Goal: Task Accomplishment & Management: Use online tool/utility

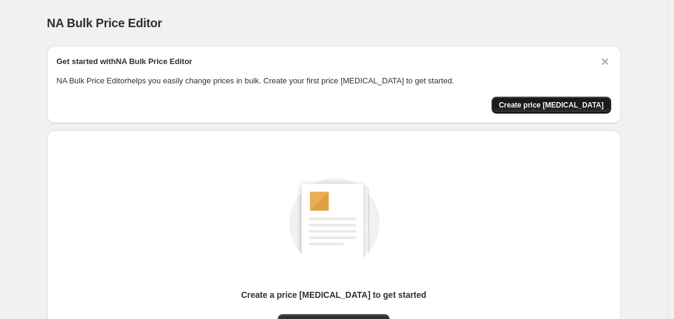
click at [540, 102] on span "Create price [MEDICAL_DATA]" at bounding box center [551, 105] width 105 height 10
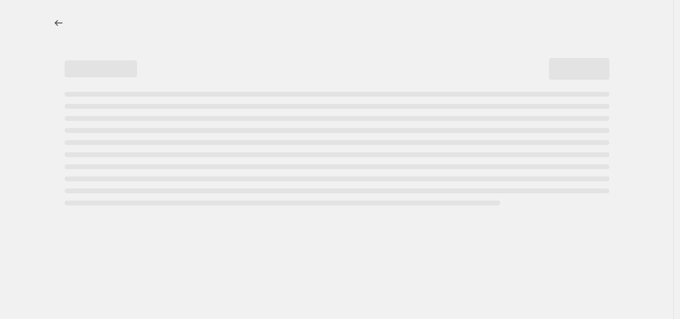
select select "percentage"
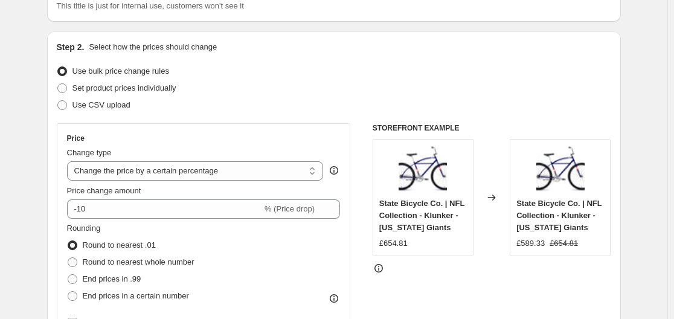
scroll to position [242, 0]
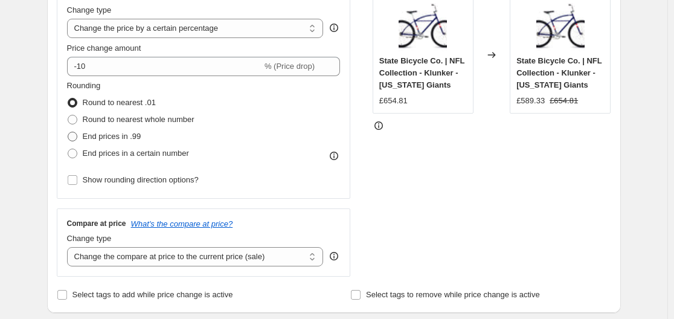
click at [75, 132] on span at bounding box center [73, 137] width 10 height 10
click at [68, 132] on input "End prices in .99" at bounding box center [68, 132] width 1 height 1
radio input "true"
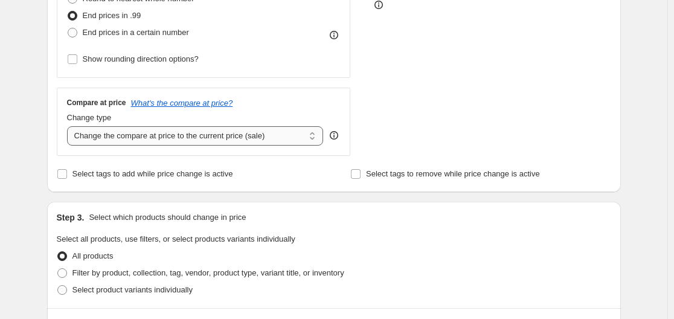
click at [175, 133] on select "Change the compare at price to the current price (sale) Change the compare at p…" at bounding box center [195, 135] width 257 height 19
click at [69, 126] on select "Change the compare at price to the current price (sale) Change the compare at p…" at bounding box center [195, 135] width 257 height 19
click at [146, 135] on select "Change the compare at price to the current price (sale) Change the compare at p…" at bounding box center [195, 135] width 257 height 19
select select "remove"
click at [69, 126] on select "Change the compare at price to the current price (sale) Change the compare at p…" at bounding box center [195, 135] width 257 height 19
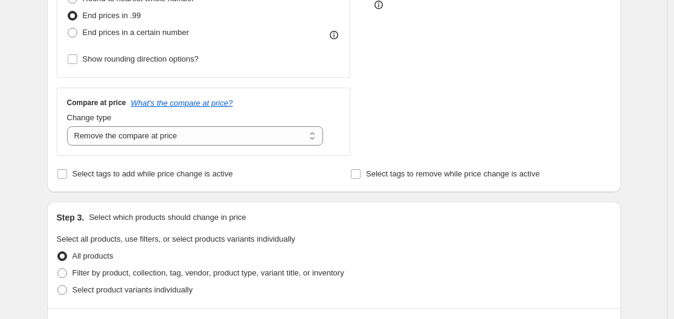
scroll to position [483, 0]
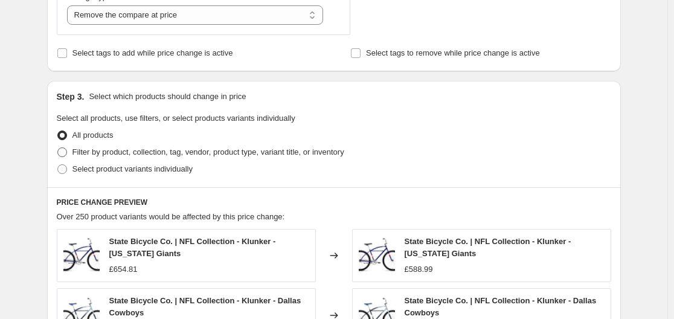
click at [109, 153] on span "Filter by product, collection, tag, vendor, product type, variant title, or inv…" at bounding box center [208, 151] width 272 height 9
click at [58, 148] on input "Filter by product, collection, tag, vendor, product type, variant title, or inv…" at bounding box center [57, 147] width 1 height 1
radio input "true"
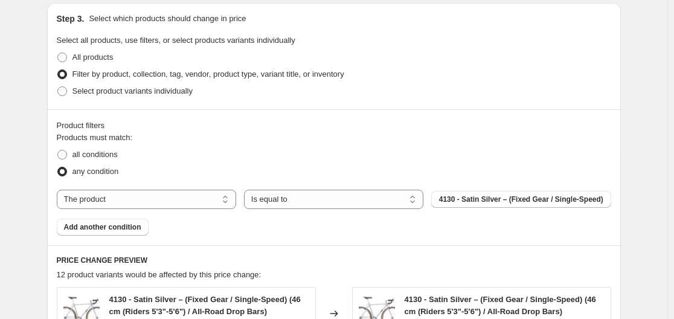
scroll to position [664, 0]
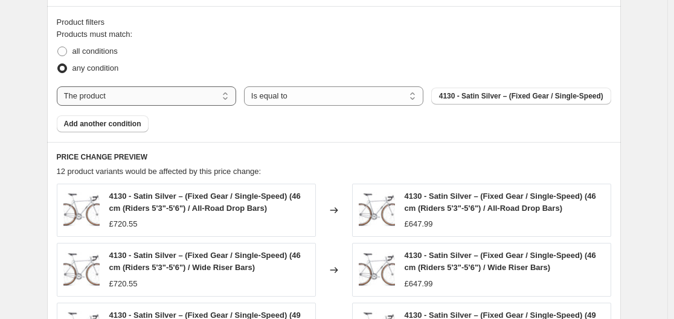
click at [175, 102] on select "The product The product's collection The product's tag The product's vendor The…" at bounding box center [146, 95] width 179 height 19
select select "vendor"
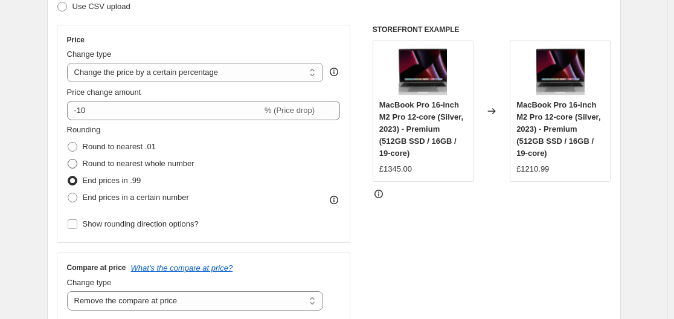
scroll to position [198, 0]
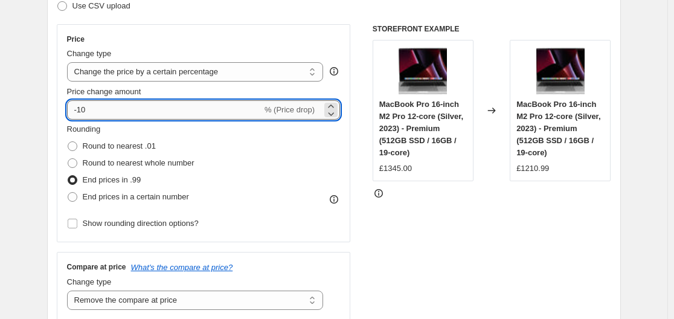
click at [135, 114] on input "-10" at bounding box center [164, 109] width 195 height 19
type input "-1"
type input "-45"
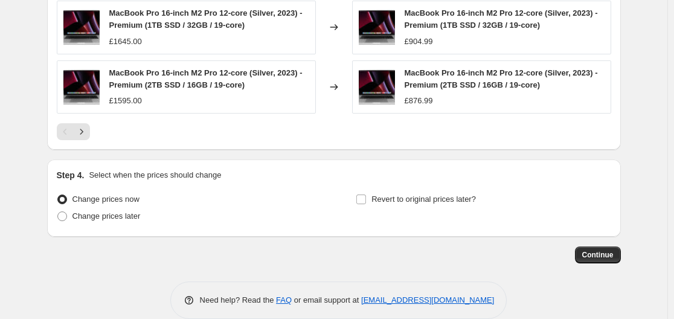
scroll to position [1044, 0]
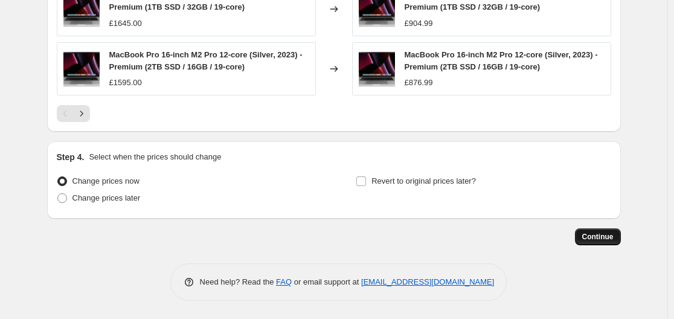
click at [594, 232] on span "Continue" at bounding box center [597, 237] width 31 height 10
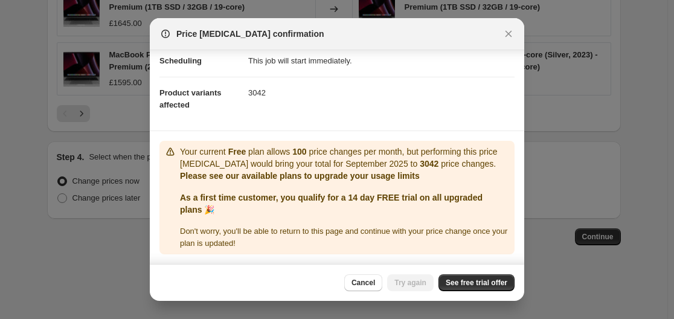
scroll to position [115, 0]
click at [507, 31] on icon "Close" at bounding box center [509, 34] width 12 height 12
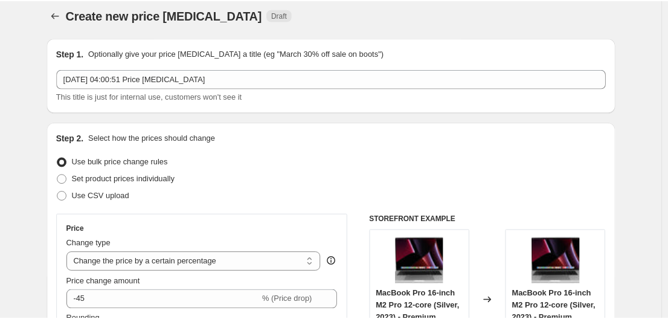
scroll to position [0, 0]
